Goal: Task Accomplishment & Management: Manage account settings

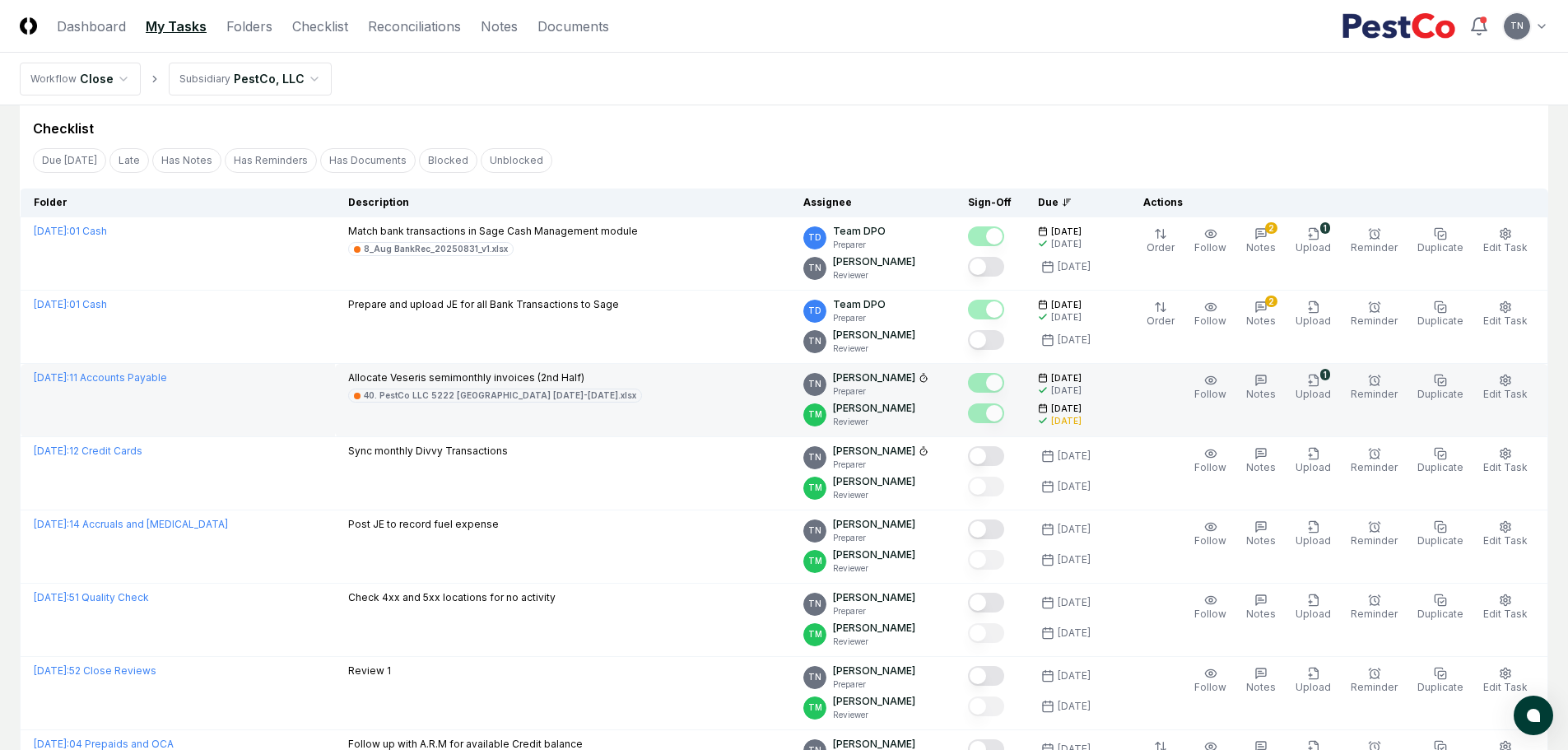
scroll to position [82, 0]
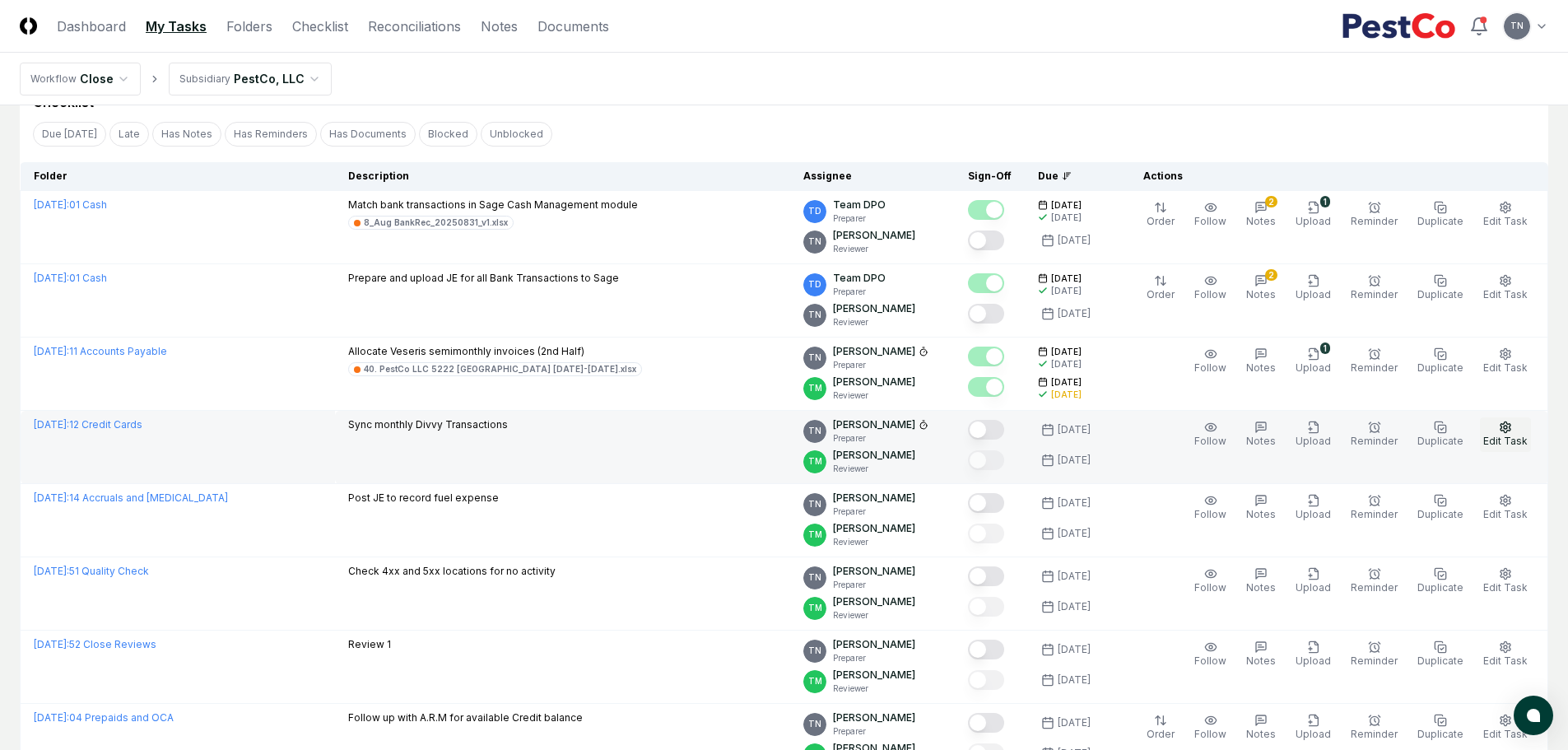
click at [1514, 436] on span "Edit Task" at bounding box center [1506, 441] width 45 height 12
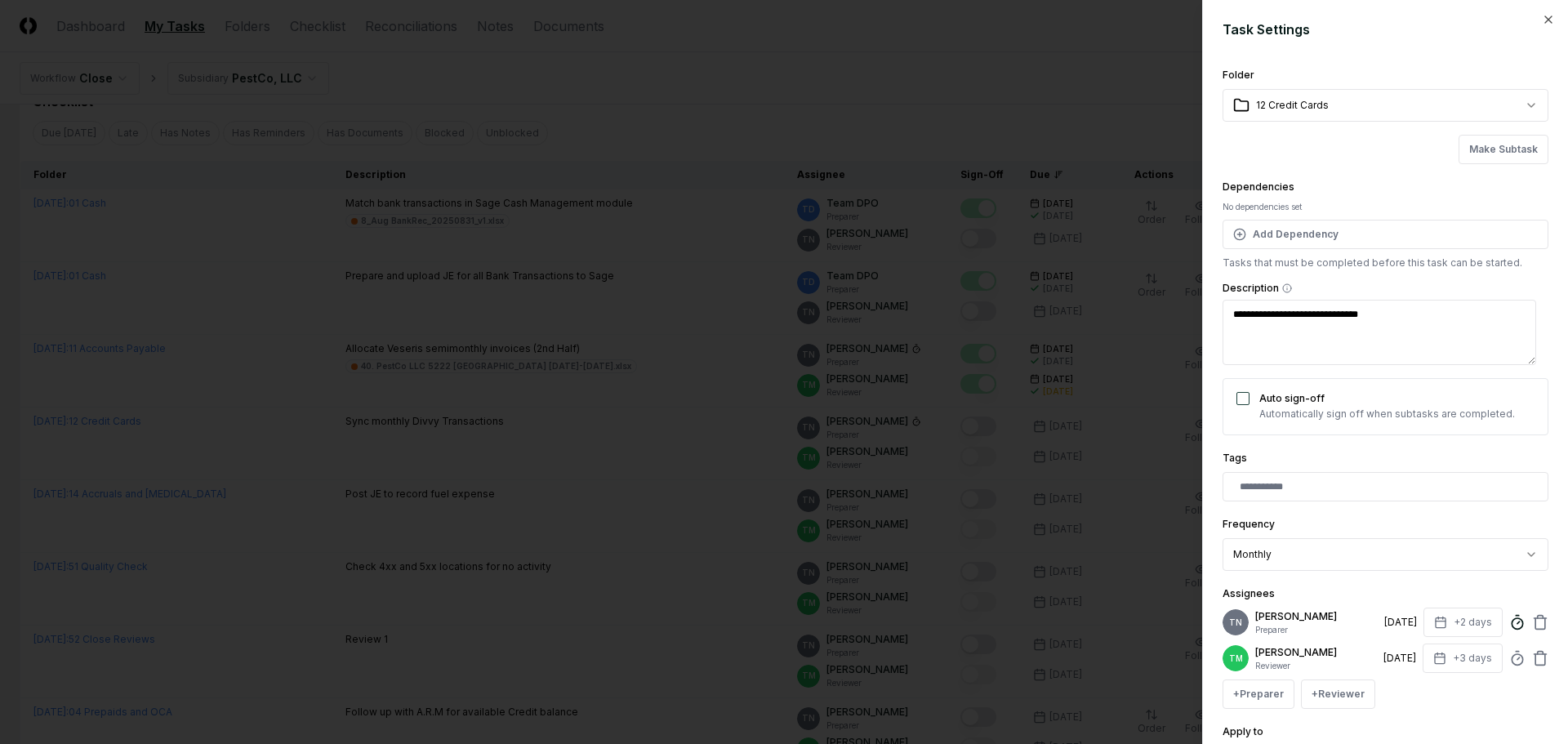
click at [1509, 624] on icon at bounding box center [1517, 623] width 16 height 16
type textarea "*"
click at [865, 97] on div at bounding box center [784, 372] width 1568 height 744
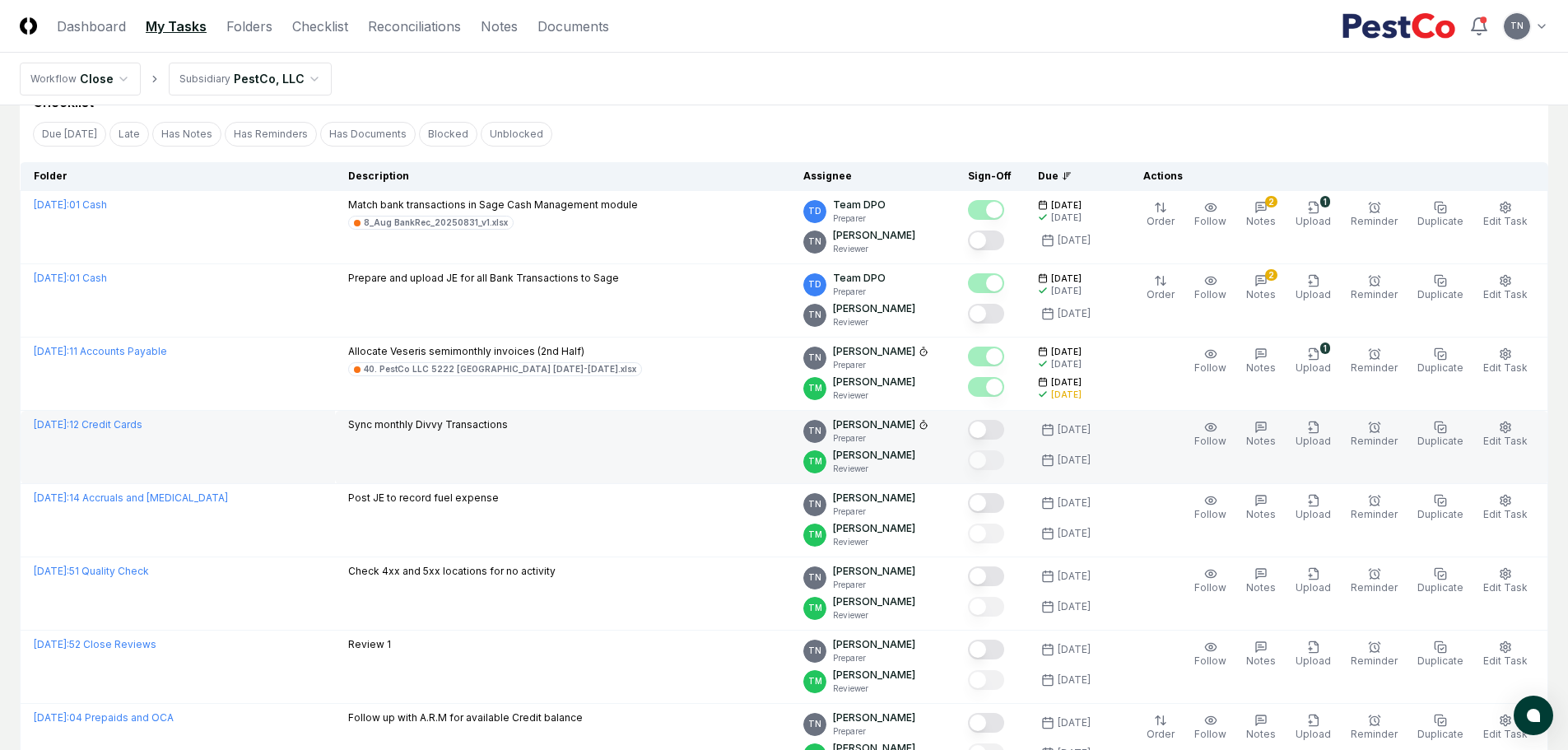
click at [1000, 427] on button "Mark complete" at bounding box center [986, 429] width 37 height 20
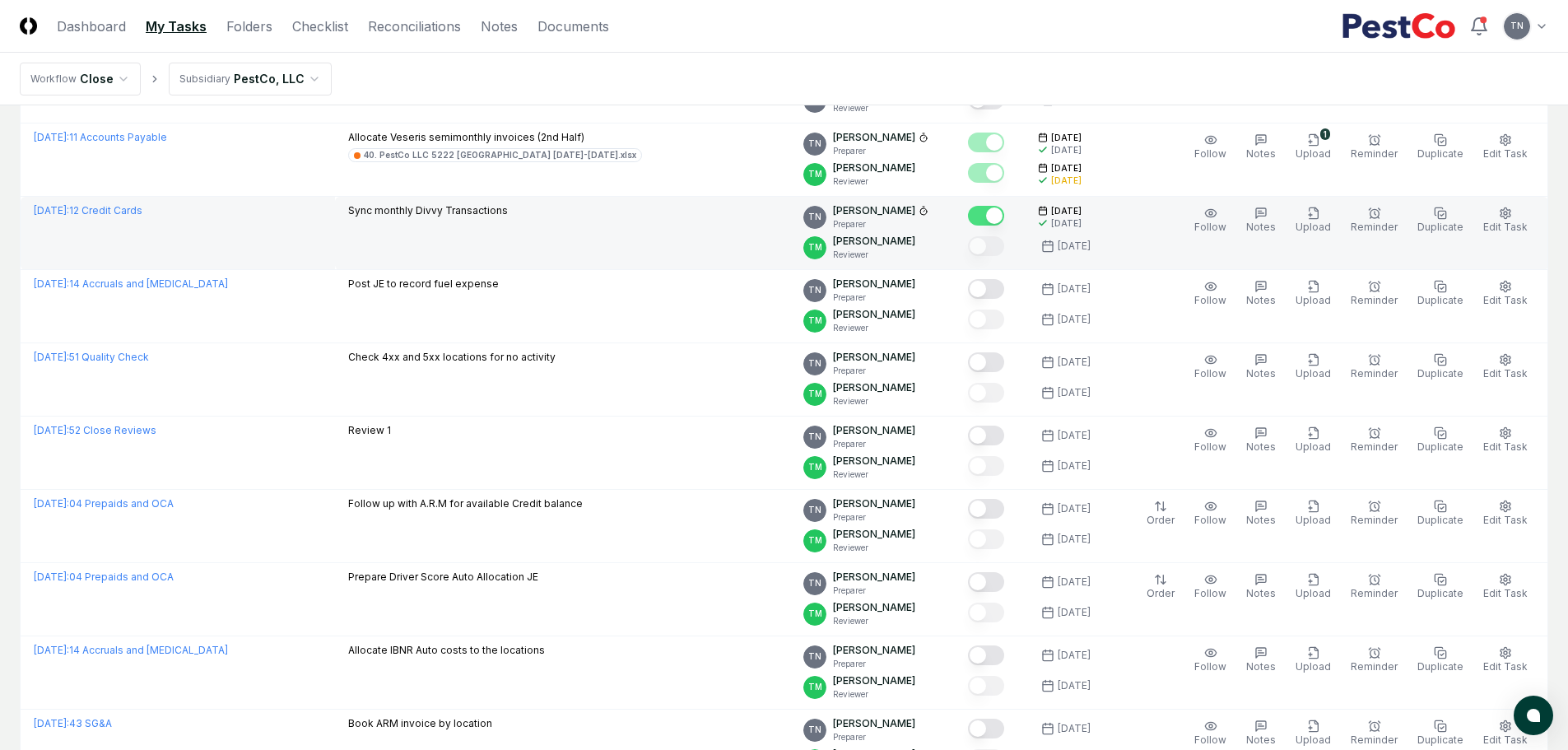
scroll to position [329, 0]
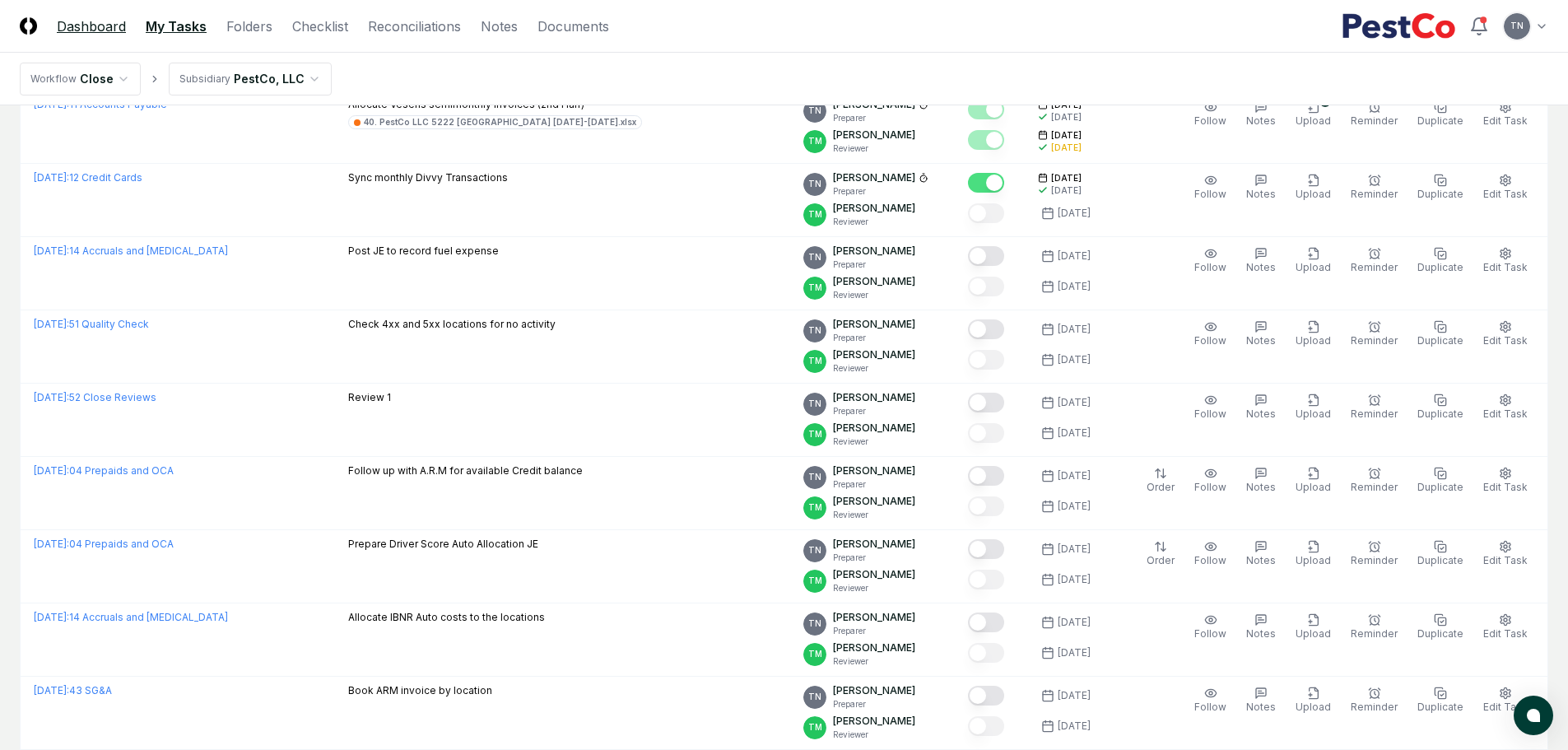
click at [75, 27] on link "Dashboard" at bounding box center [91, 26] width 69 height 20
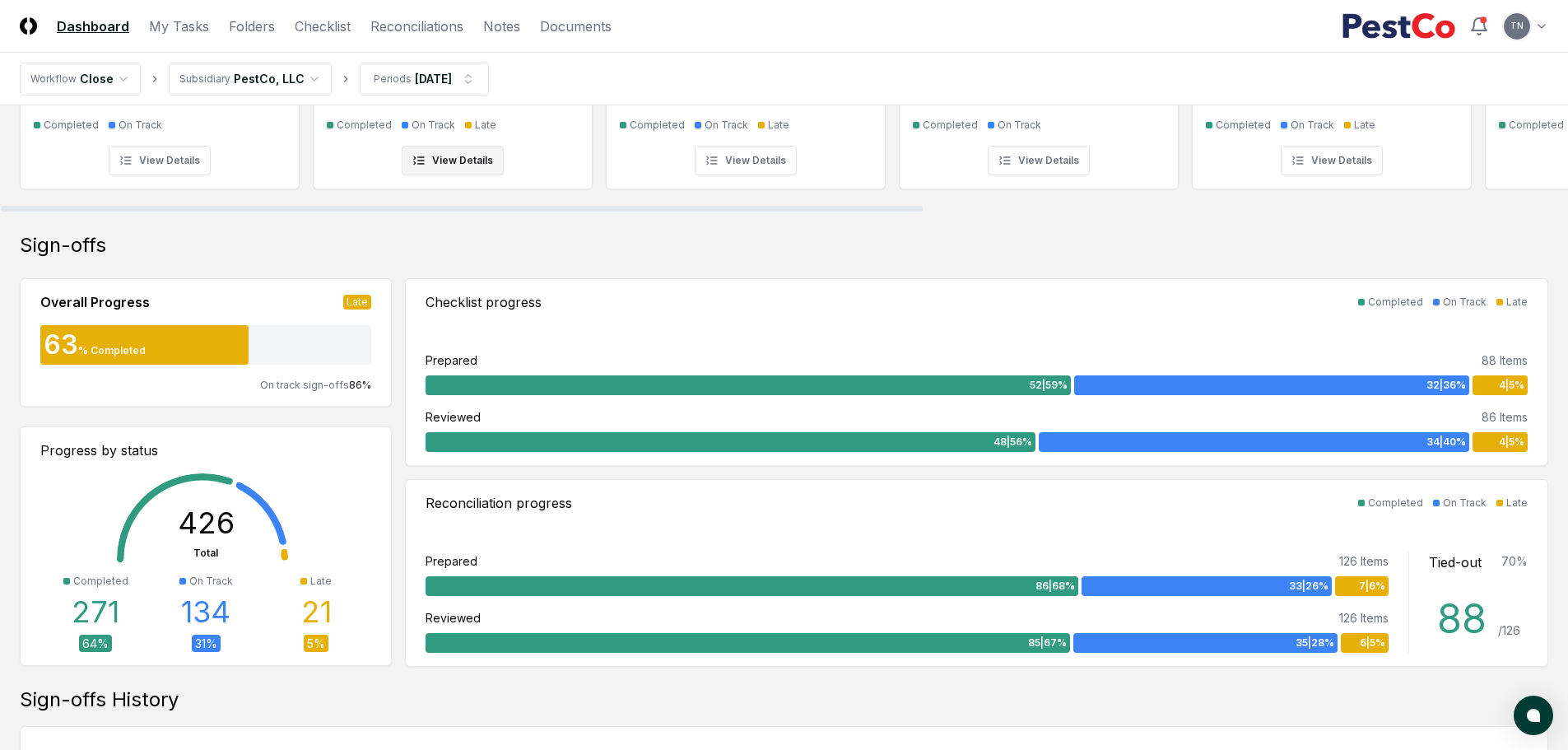
scroll to position [329, 0]
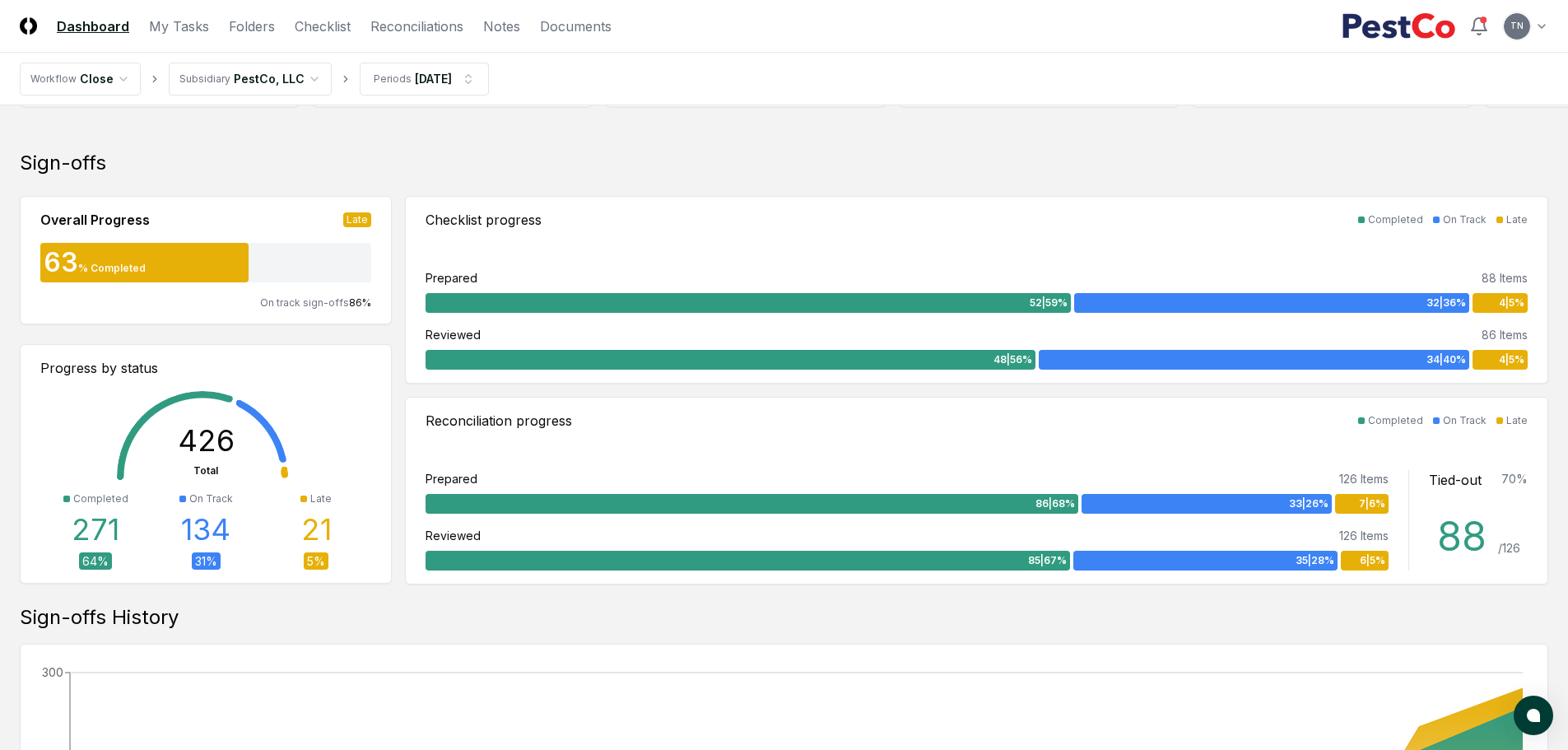
drag, startPoint x: 181, startPoint y: 30, endPoint x: 302, endPoint y: 131, distance: 157.6
click at [181, 30] on link "My Tasks" at bounding box center [178, 26] width 60 height 20
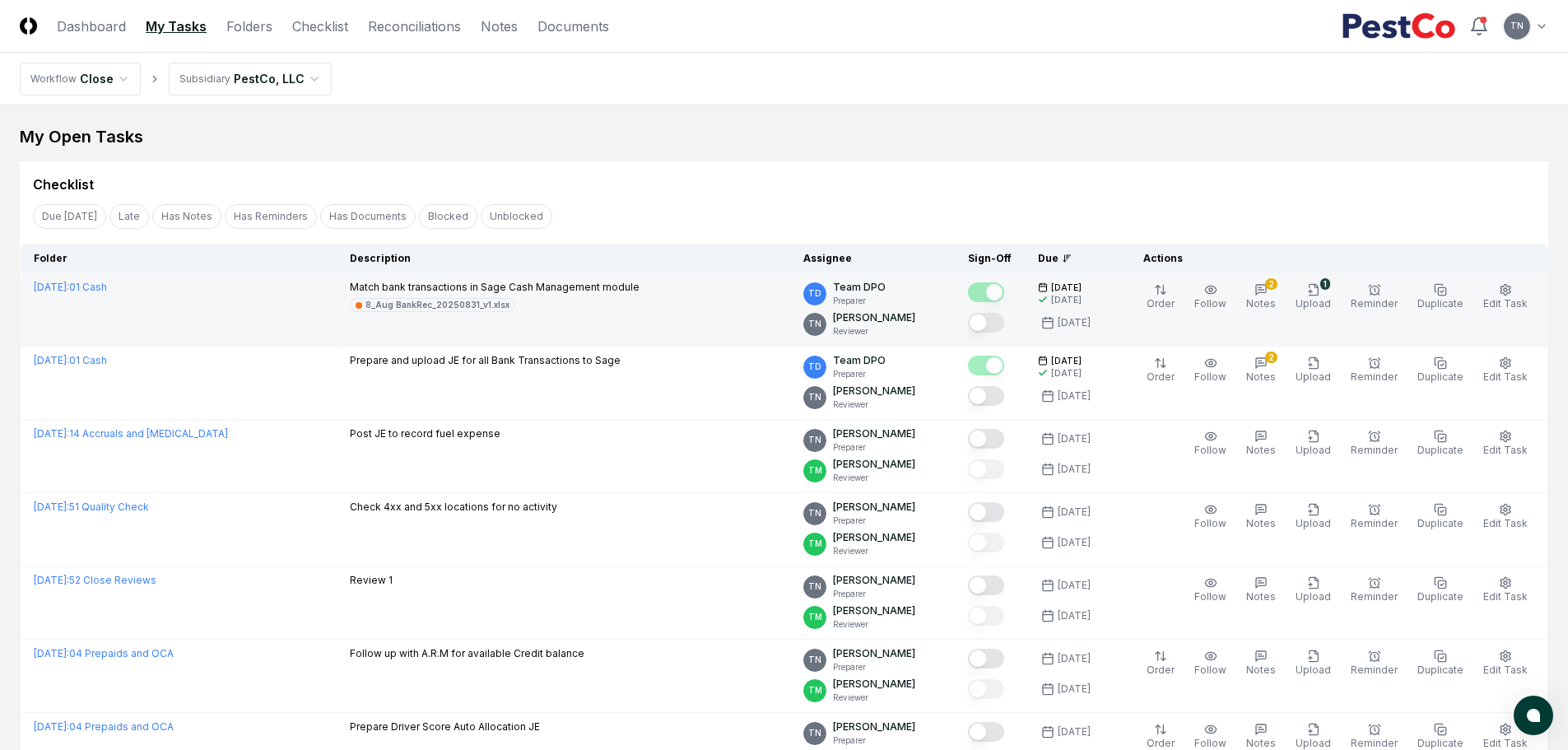
drag, startPoint x: 994, startPoint y: 323, endPoint x: 997, endPoint y: 358, distance: 35.1
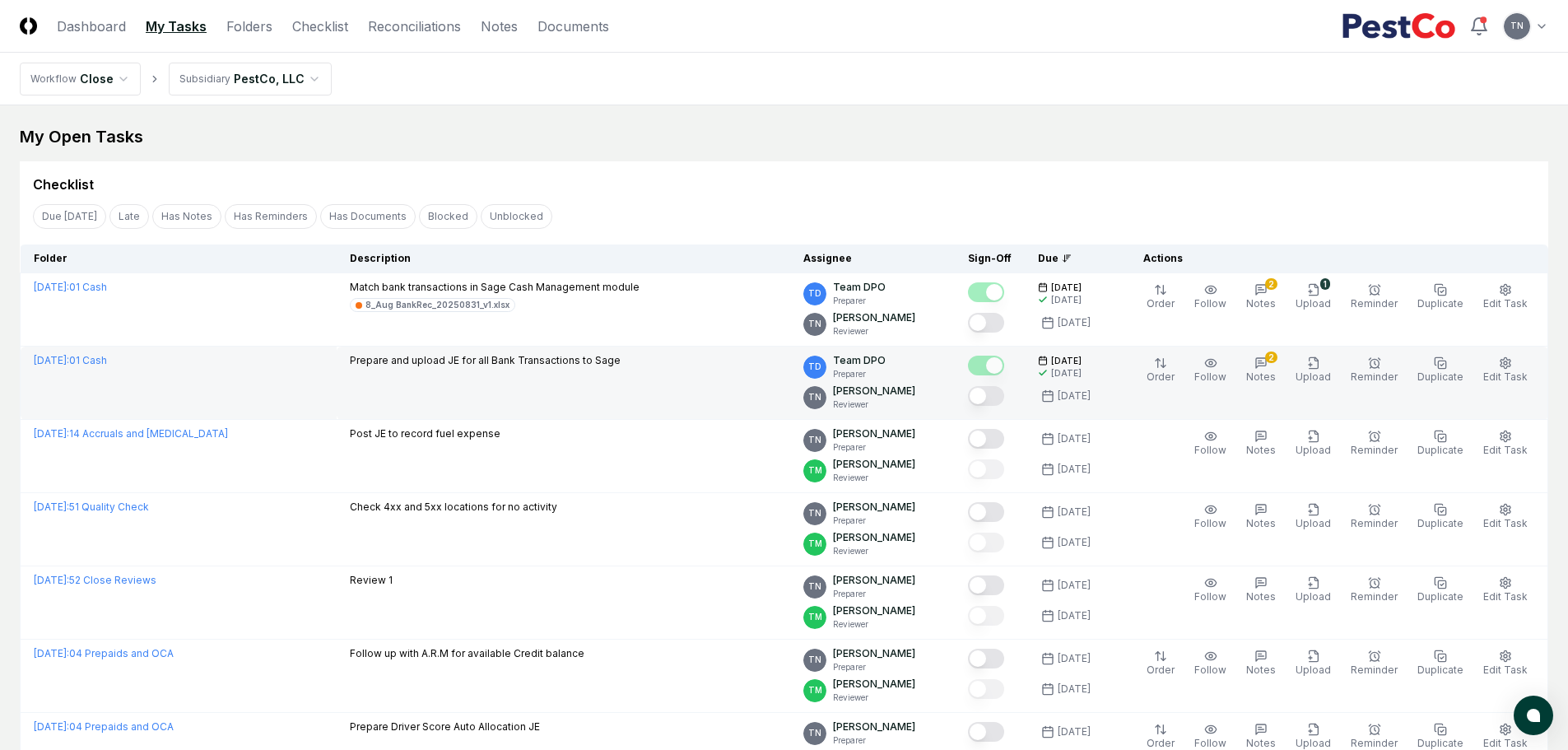
click at [994, 323] on button "Mark complete" at bounding box center [986, 322] width 37 height 20
click at [1004, 393] on button "Mark complete" at bounding box center [986, 396] width 37 height 20
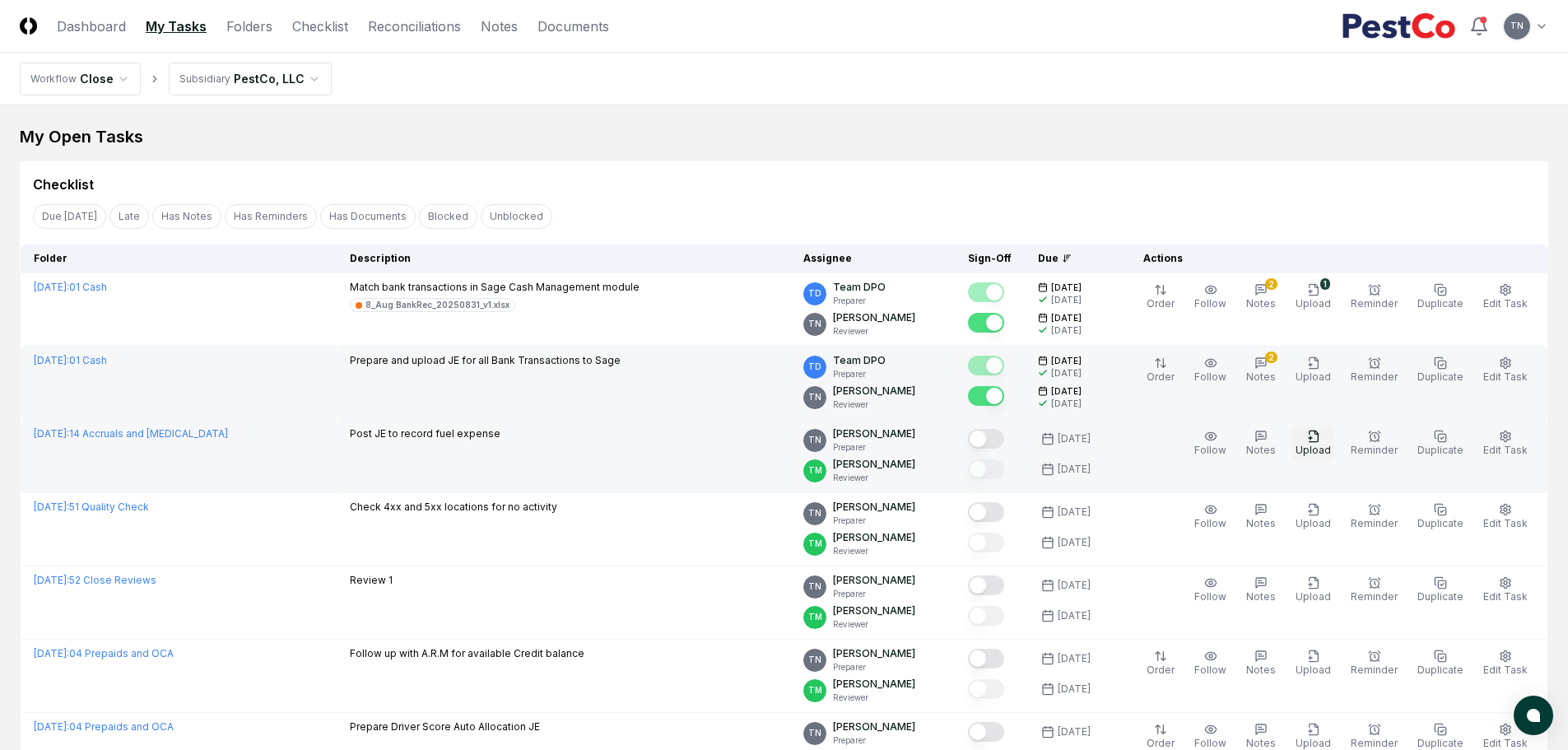
click at [1315, 437] on icon "button" at bounding box center [1313, 436] width 13 height 13
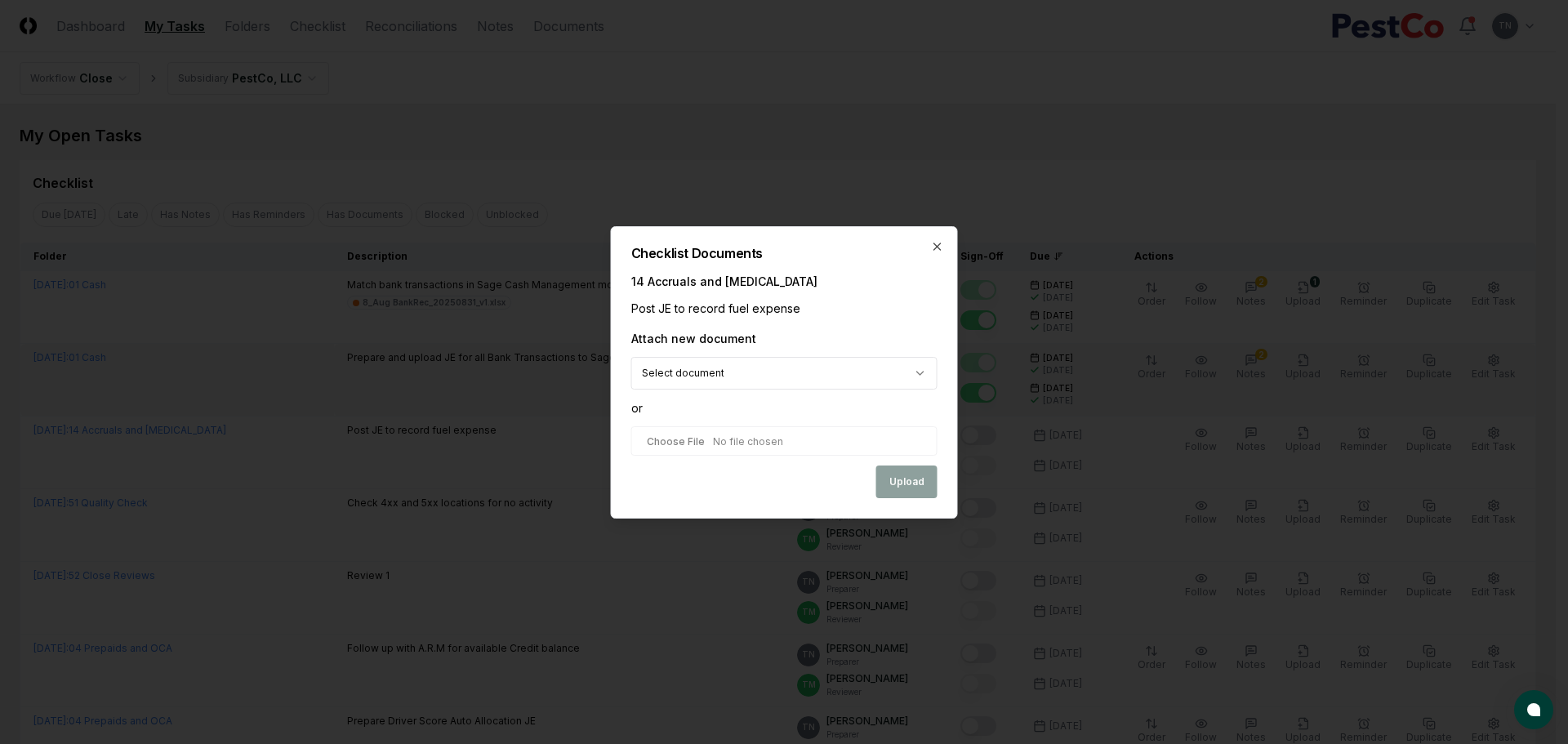
type input "**********"
click at [923, 490] on button "Upload" at bounding box center [907, 483] width 61 height 33
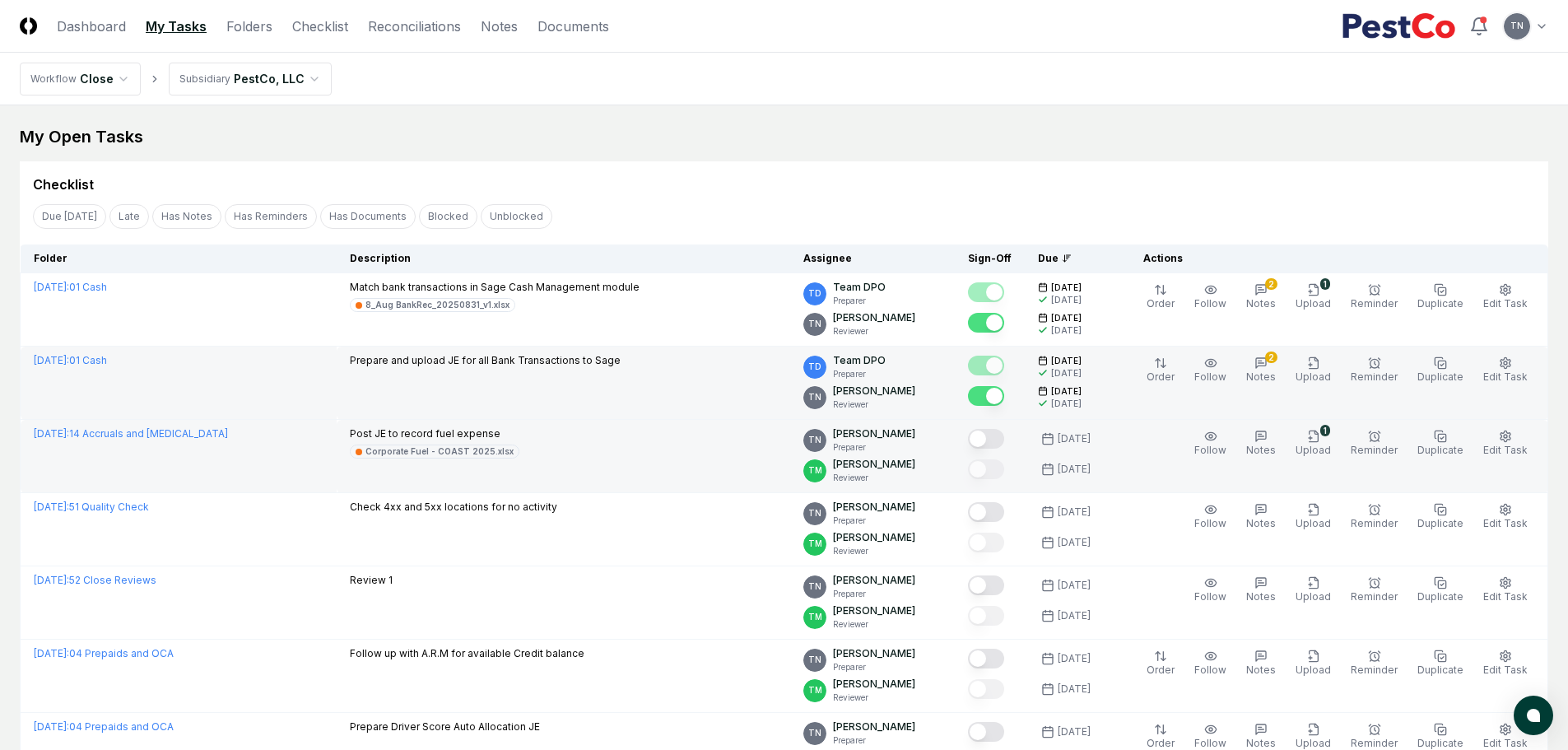
click at [1000, 439] on button "Mark complete" at bounding box center [986, 438] width 37 height 20
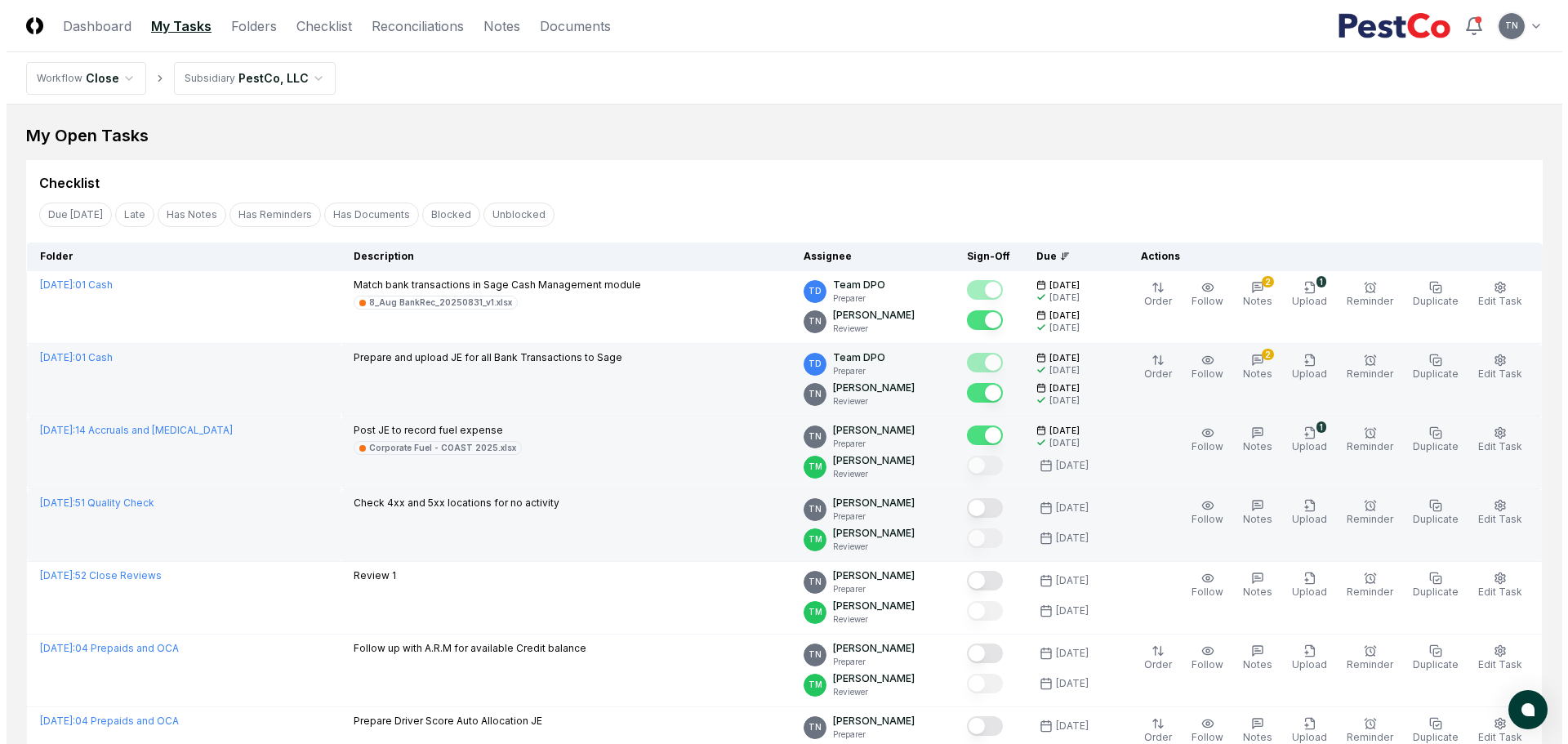
scroll to position [81, 0]
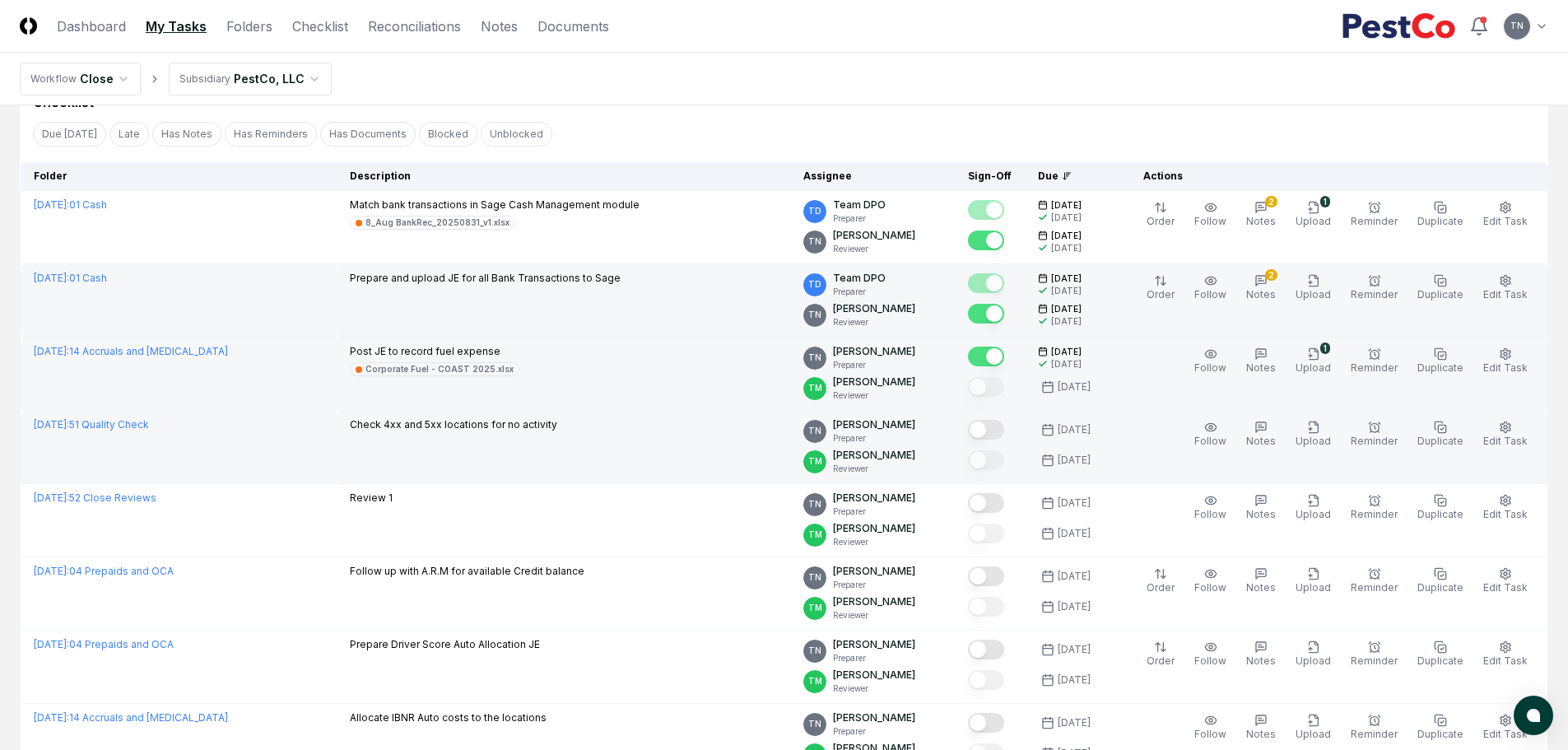
click at [992, 425] on button "Mark complete" at bounding box center [986, 429] width 37 height 20
click at [1503, 365] on span "Edit Task" at bounding box center [1506, 368] width 45 height 12
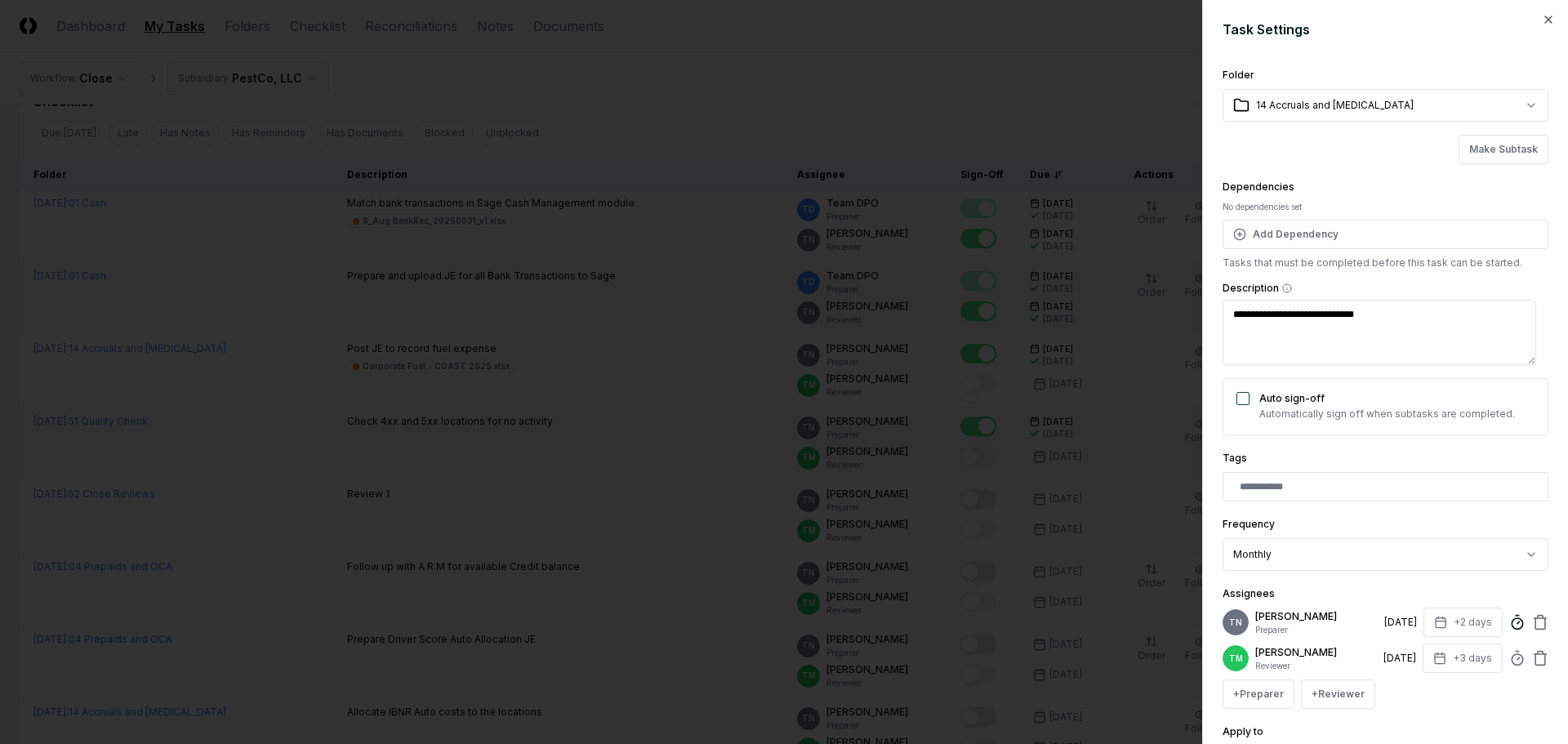
click at [1509, 620] on icon at bounding box center [1517, 623] width 16 height 16
type textarea "*"
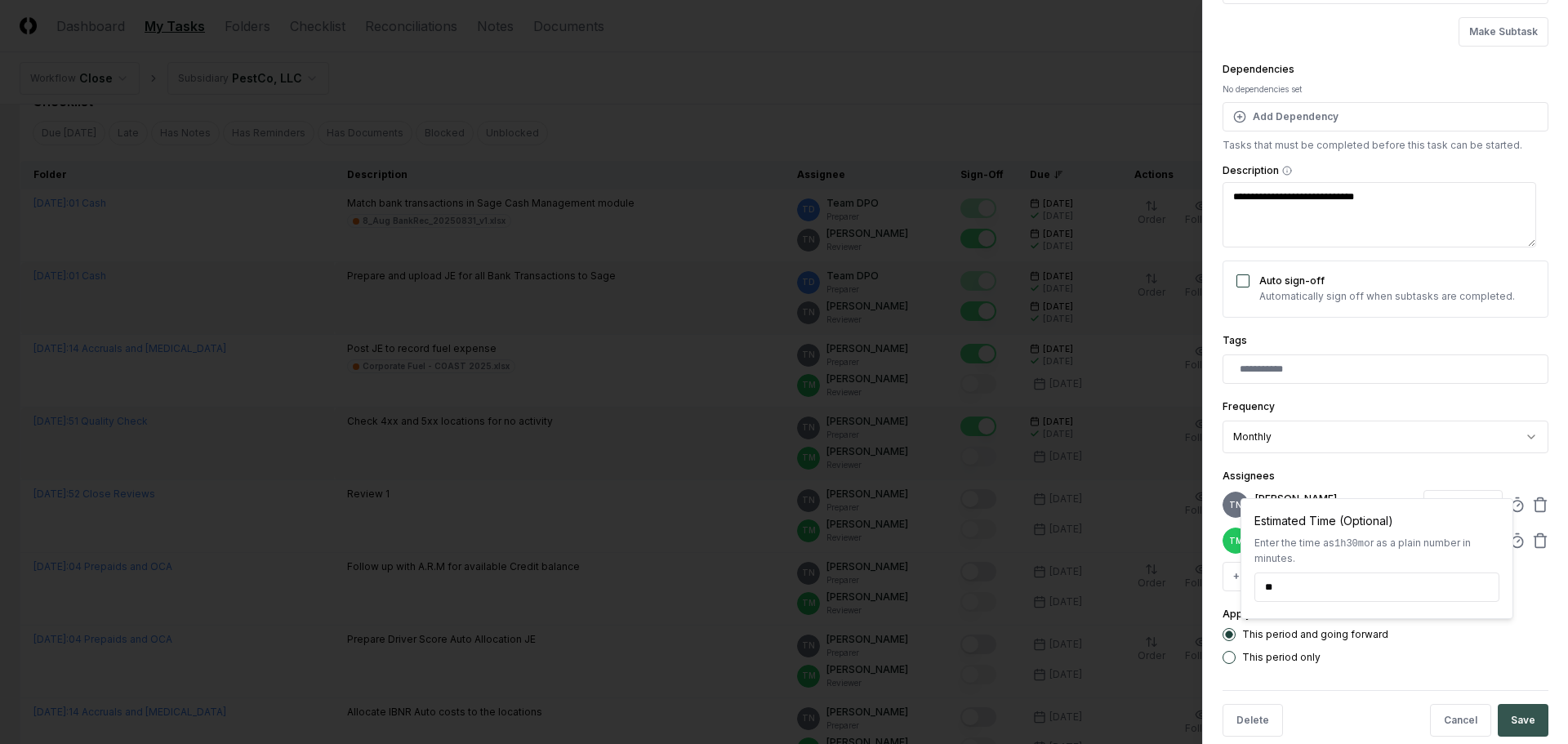
scroll to position [155, 0]
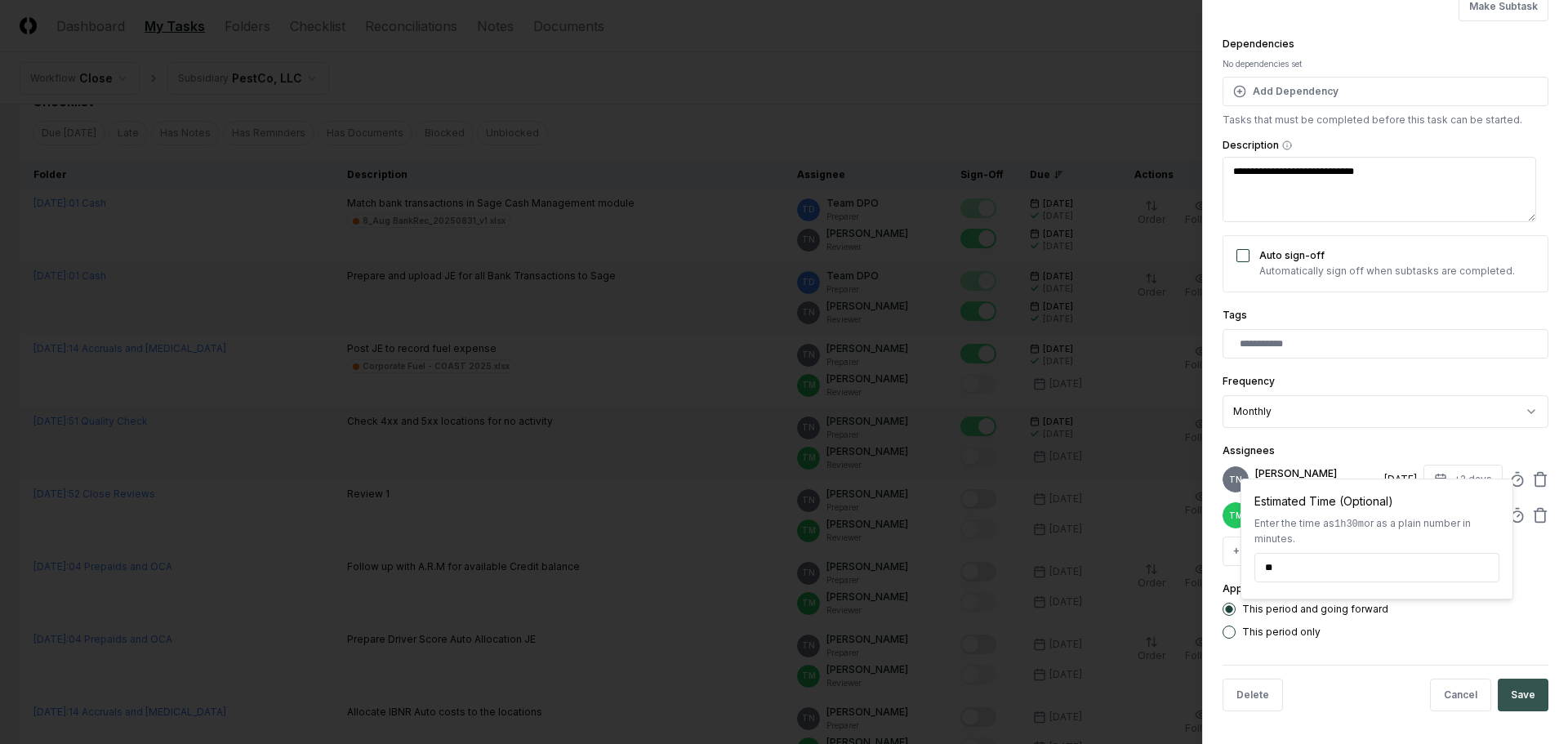
type input "******"
click at [1515, 696] on button "Save" at bounding box center [1522, 694] width 50 height 33
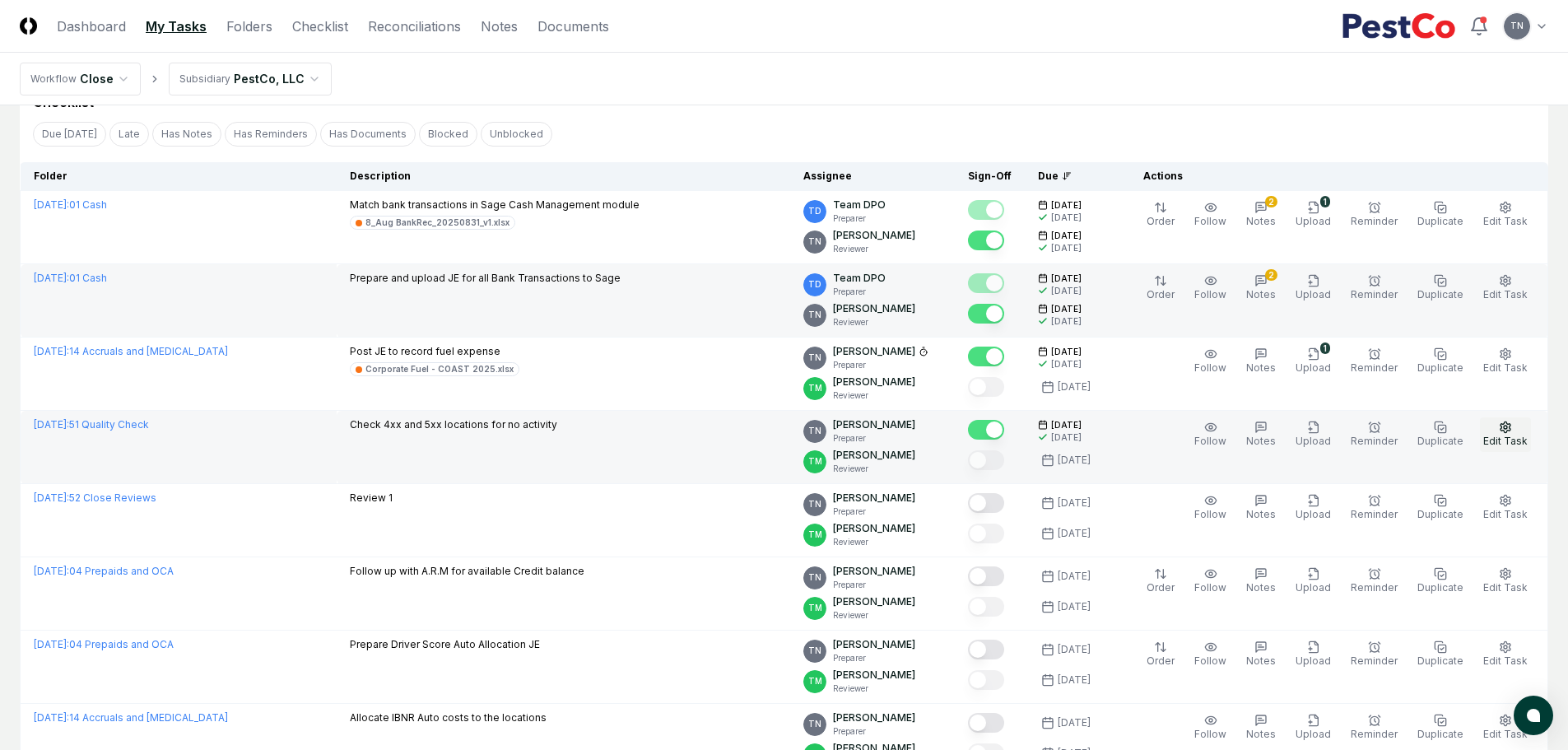
click at [1512, 431] on icon "button" at bounding box center [1505, 427] width 13 height 13
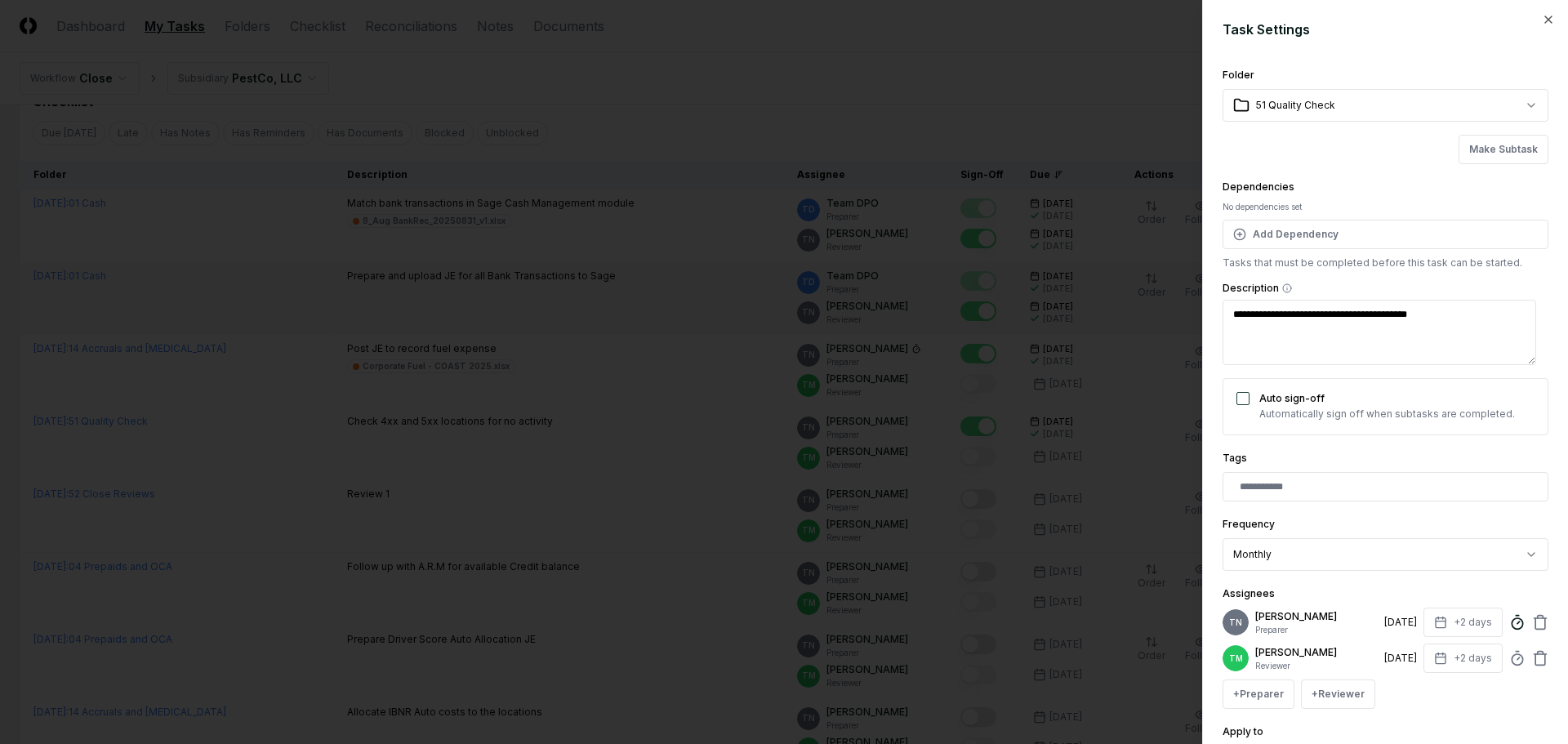
click at [1509, 624] on icon at bounding box center [1517, 623] width 16 height 16
type textarea "*"
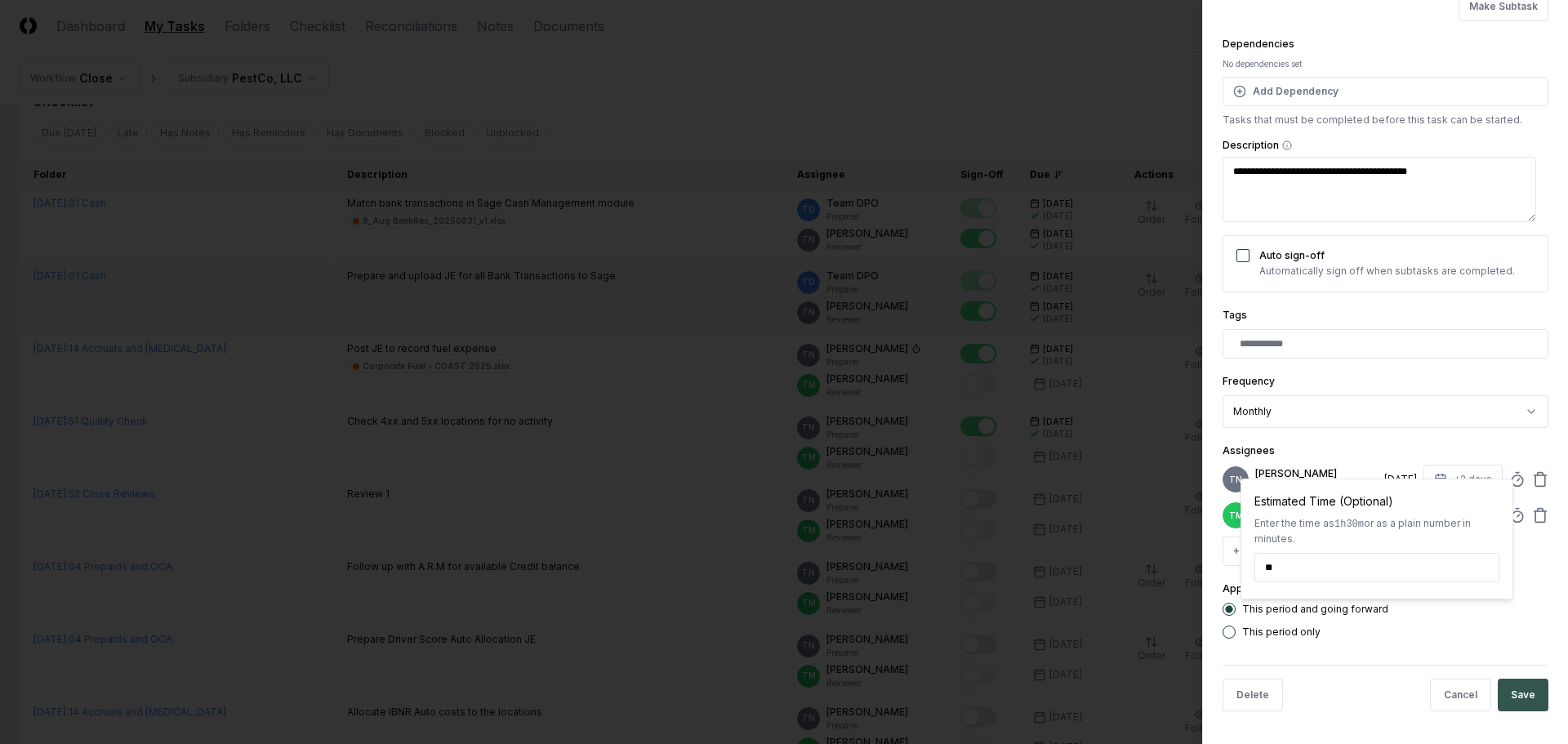
type input "******"
click at [1524, 687] on button "Save" at bounding box center [1522, 694] width 50 height 33
type textarea "*"
